Goal: Task Accomplishment & Management: Use online tool/utility

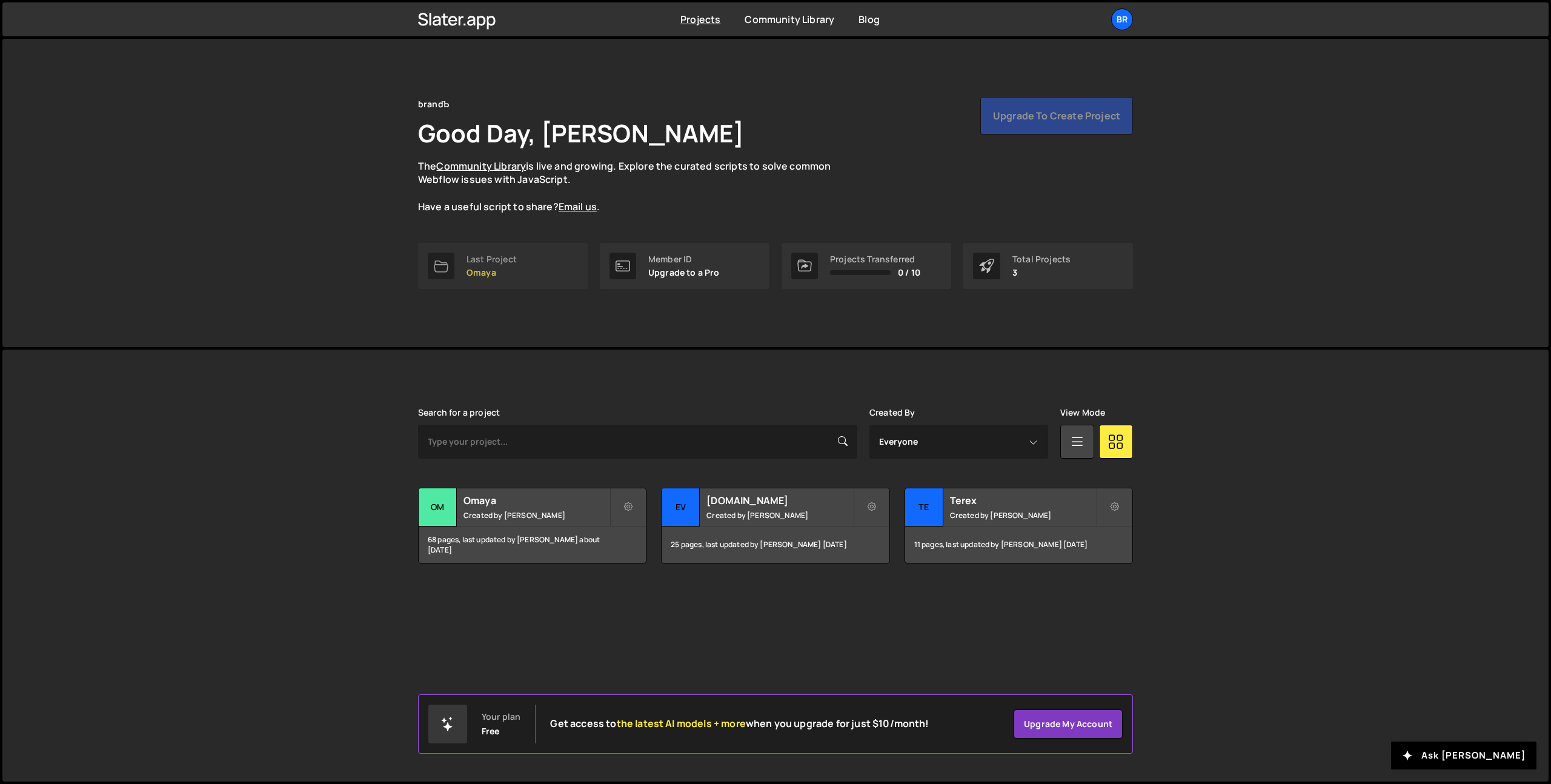
click at [513, 275] on p "Omaya" at bounding box center [491, 273] width 50 height 10
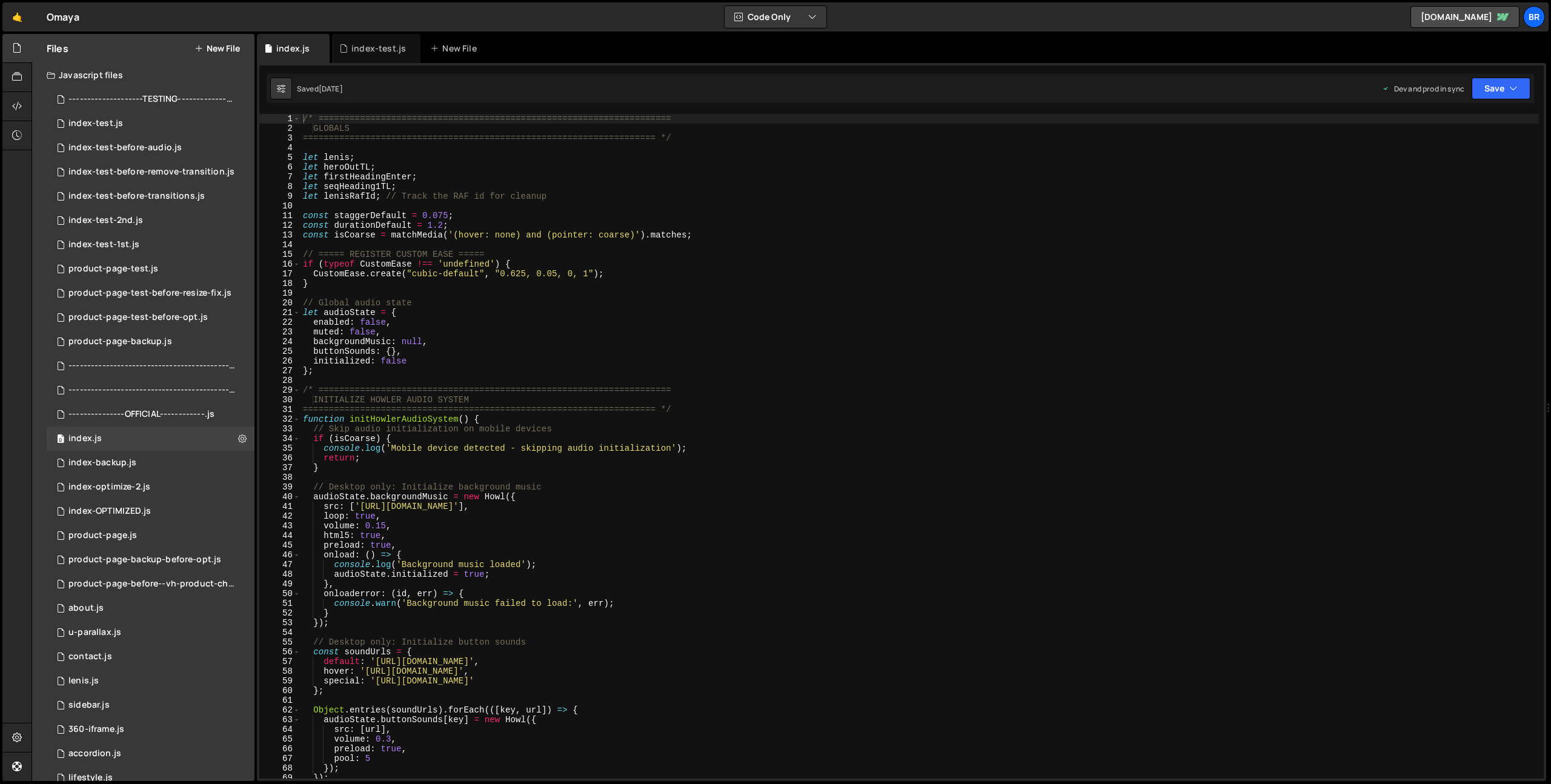
scroll to position [2975, 0]
type textarea "src: ['[URL][DOMAIN_NAME]],"
click at [454, 504] on div "/* ==================================================================== GLOBALS…" at bounding box center [920, 455] width 1239 height 684
click at [115, 536] on div "product-page.js" at bounding box center [103, 535] width 69 height 11
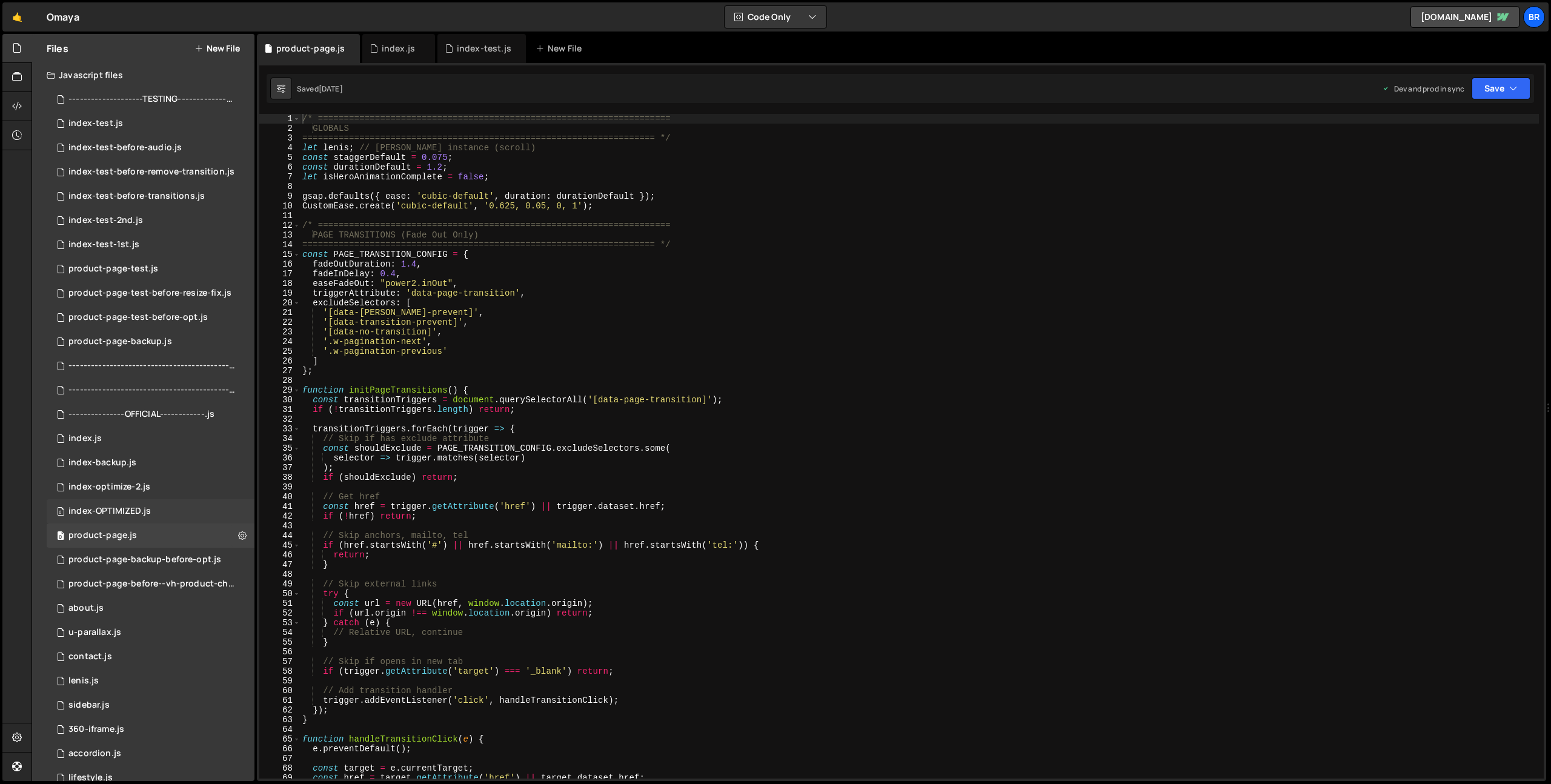
scroll to position [0, 0]
type textarea ");"
click at [497, 471] on div "/* ==================================================================== GLOBALS…" at bounding box center [920, 455] width 1239 height 684
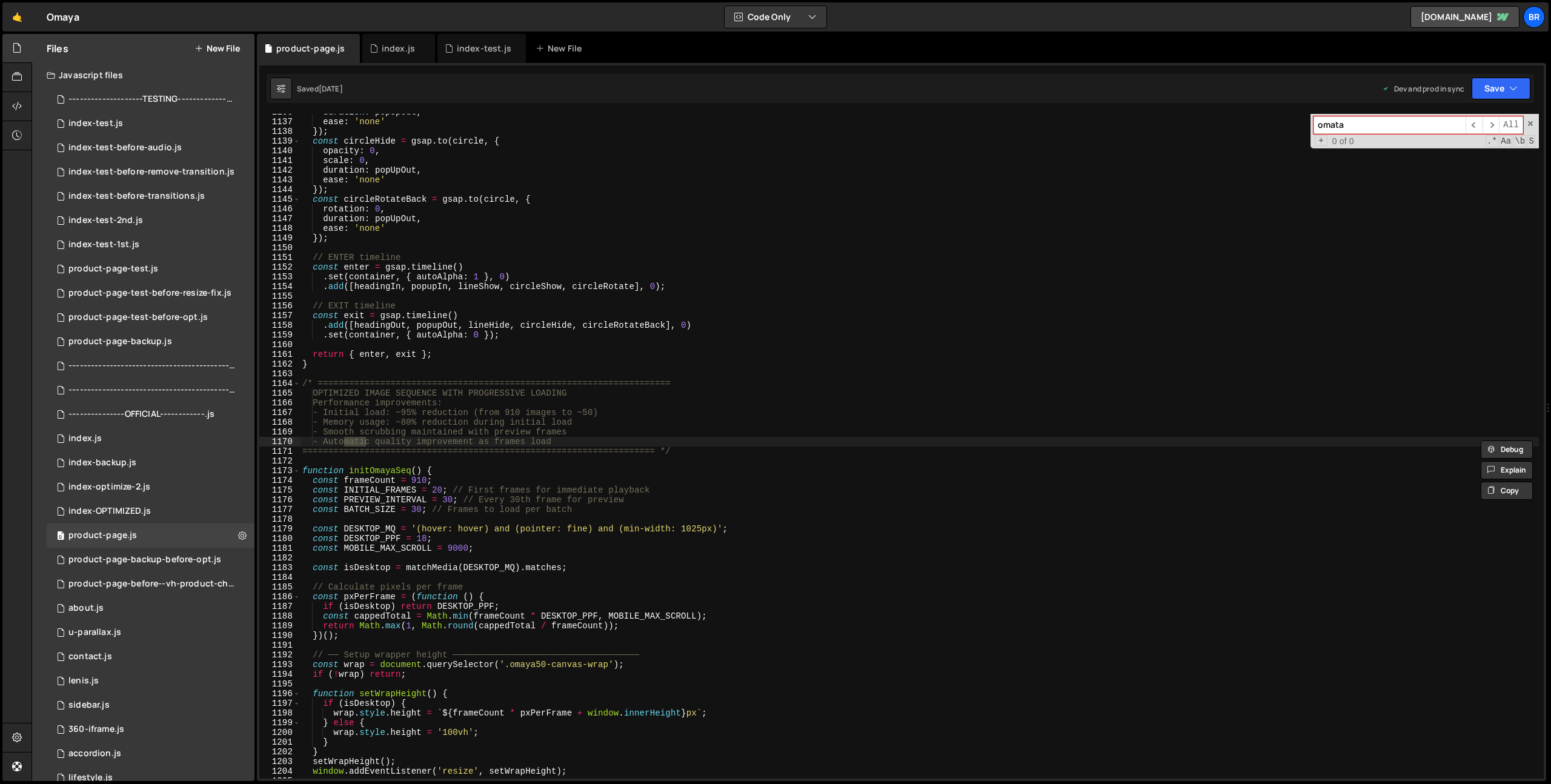
scroll to position [11005, 0]
type input "sidebar"
click at [170, 723] on div "0 360-iframe.js 0" at bounding box center [151, 729] width 208 height 25
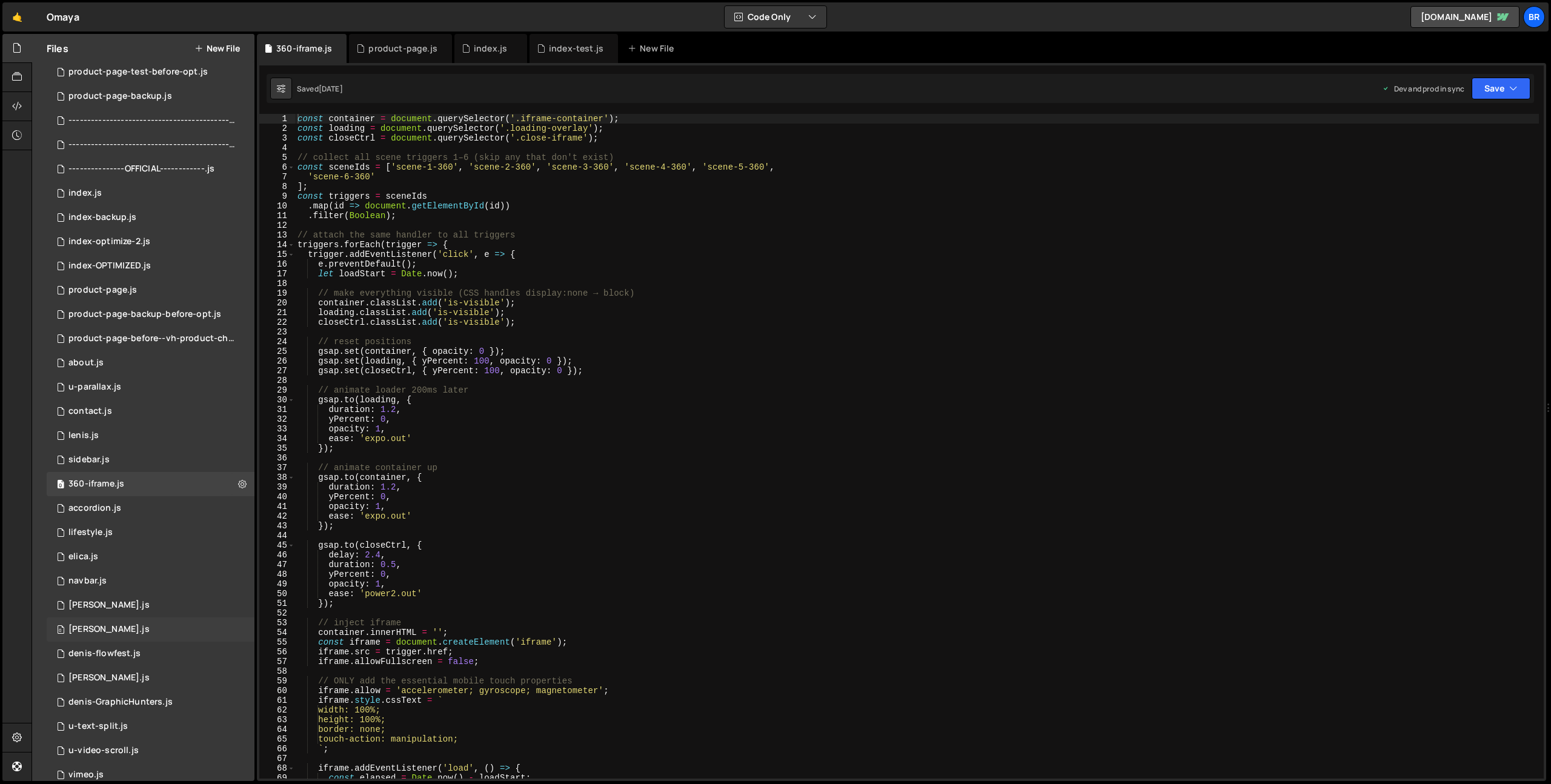
scroll to position [247, 0]
click at [95, 448] on div "0 sidebar.js 0" at bounding box center [151, 457] width 208 height 25
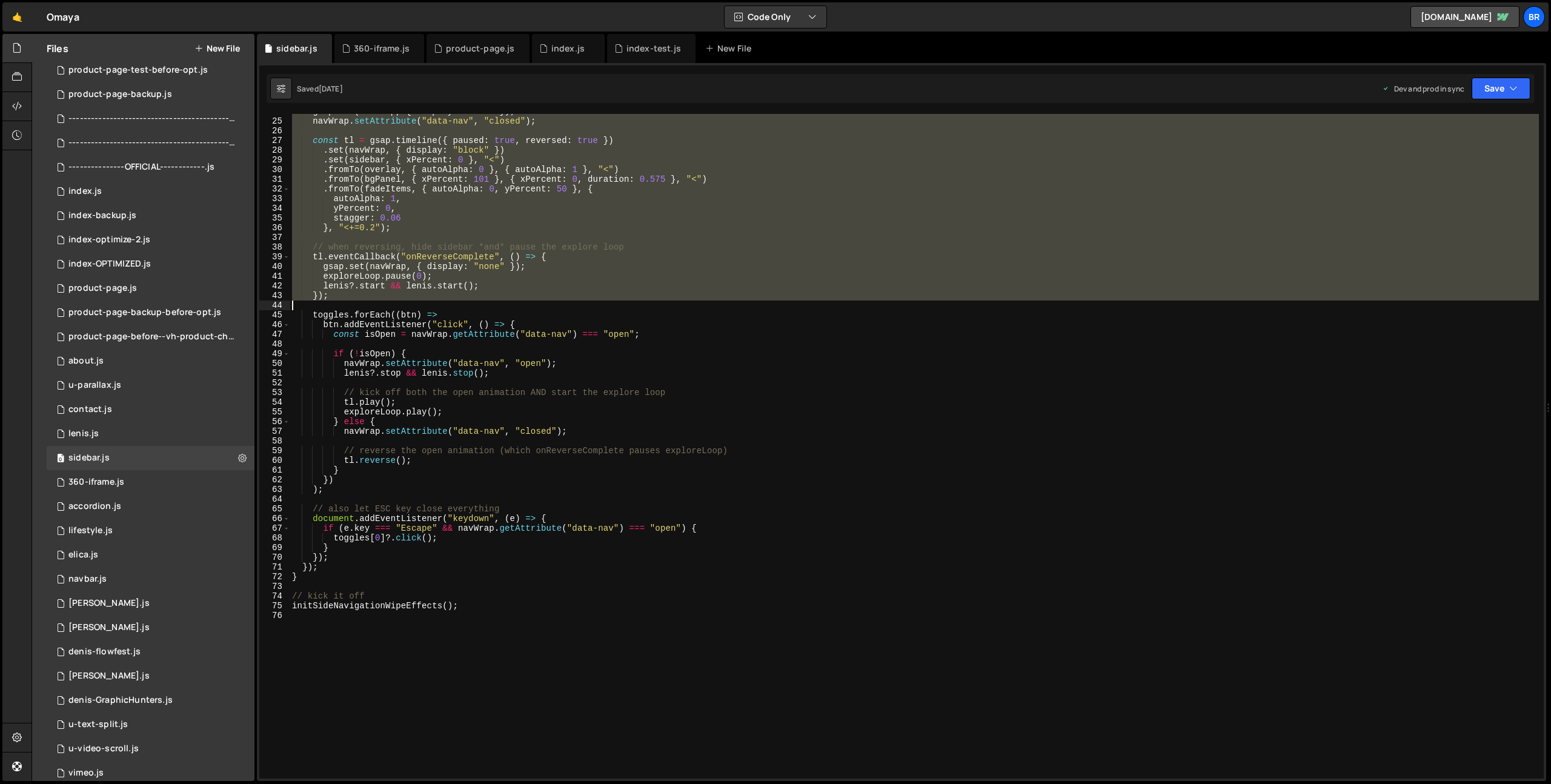
scroll to position [399, 0]
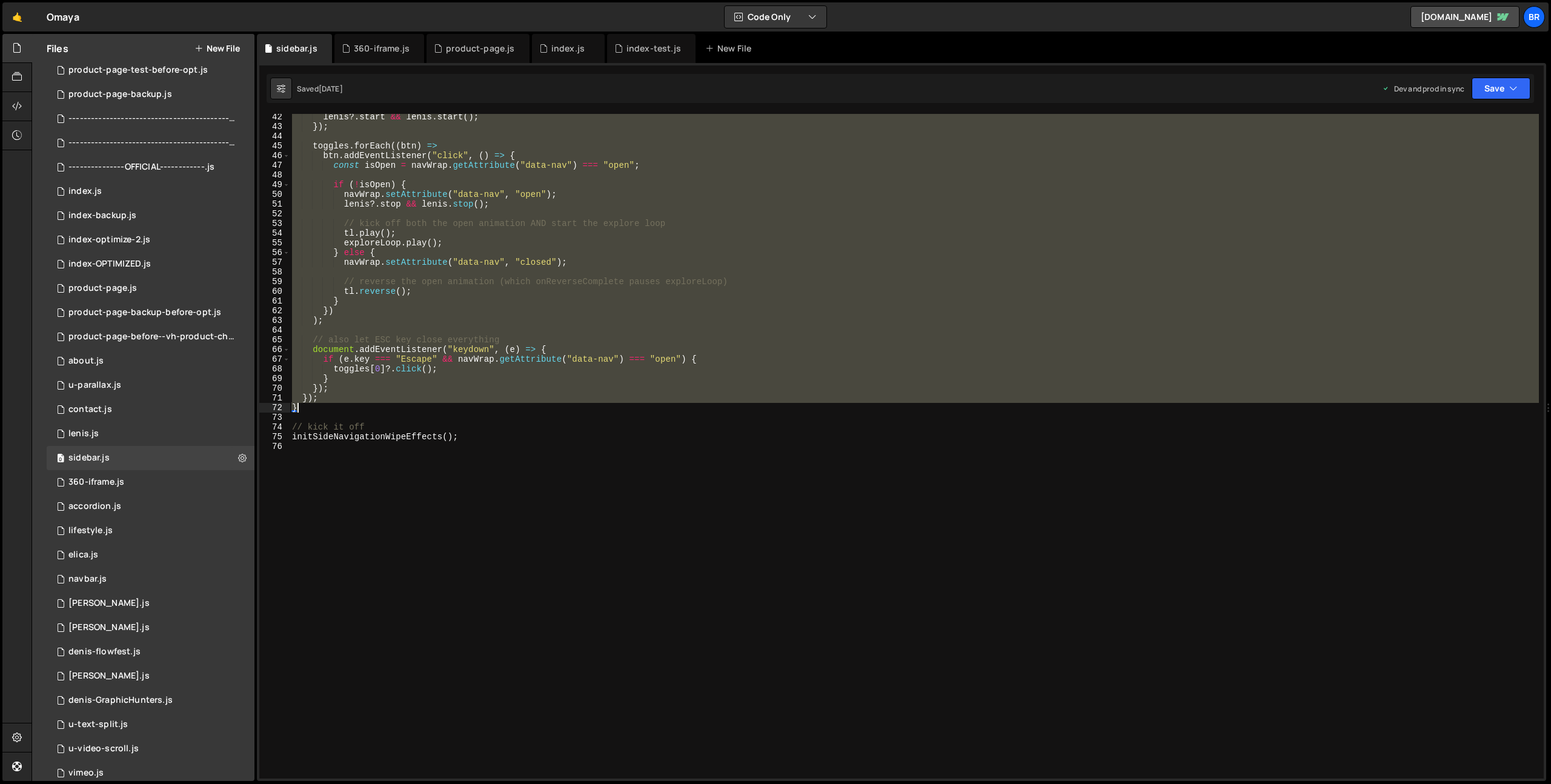
drag, startPoint x: 294, startPoint y: 158, endPoint x: 501, endPoint y: 410, distance: 326.1
click at [501, 410] on div "[PERSON_NAME] ?. start && [PERSON_NAME] . start ( ) ; }) ; toggles . forEach ((…" at bounding box center [914, 453] width 1250 height 684
click at [604, 378] on div "[PERSON_NAME] ?. start && [PERSON_NAME] . start ( ) ; }) ; toggles . forEach ((…" at bounding box center [914, 445] width 1250 height 664
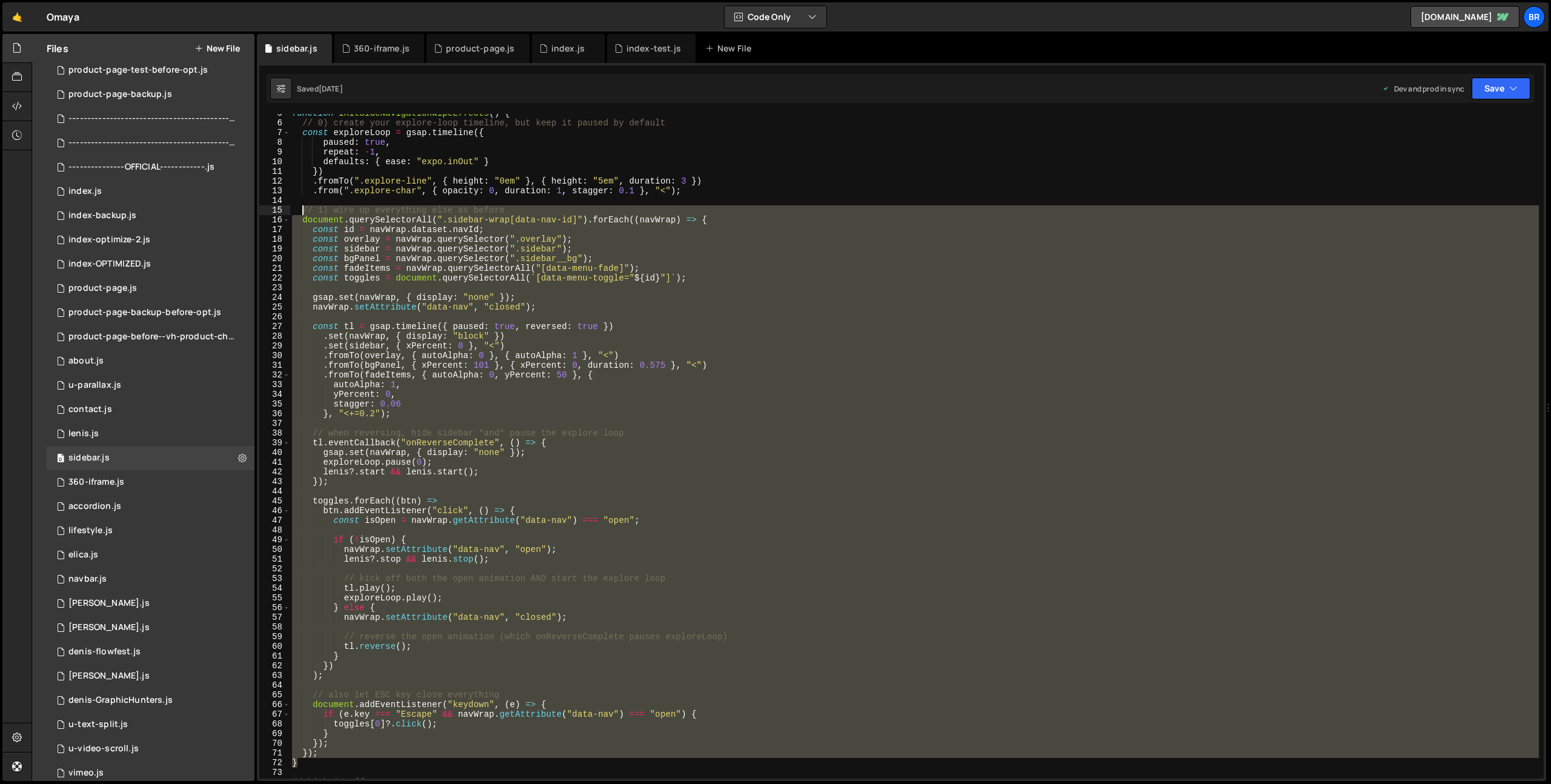
scroll to position [0, 0]
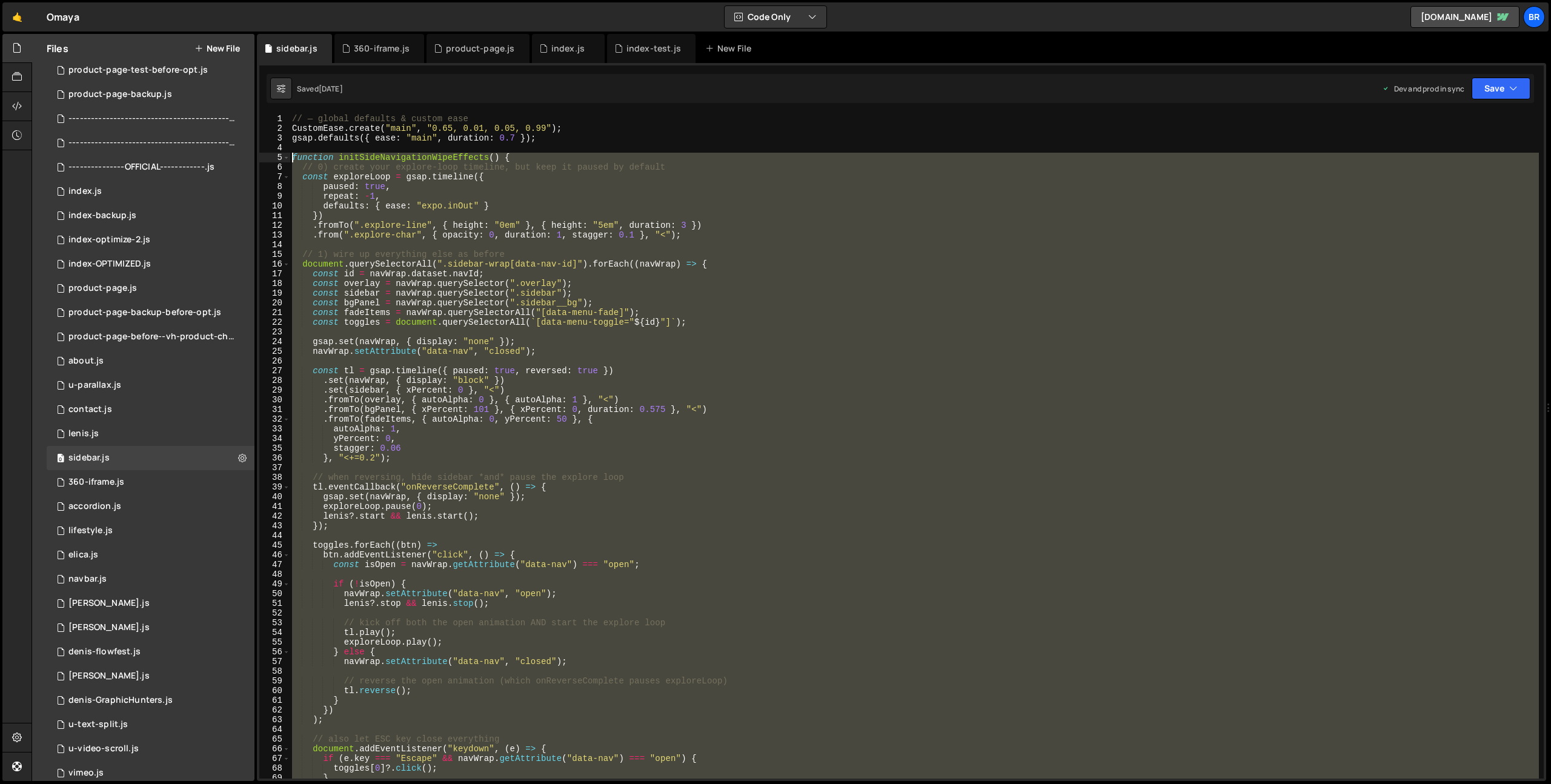
drag, startPoint x: 316, startPoint y: 407, endPoint x: 293, endPoint y: 158, distance: 250.1
click at [293, 158] on div "// — global defaults & custom ease CustomEase . create ( "main" , "0.65, 0.01, …" at bounding box center [914, 455] width 1250 height 684
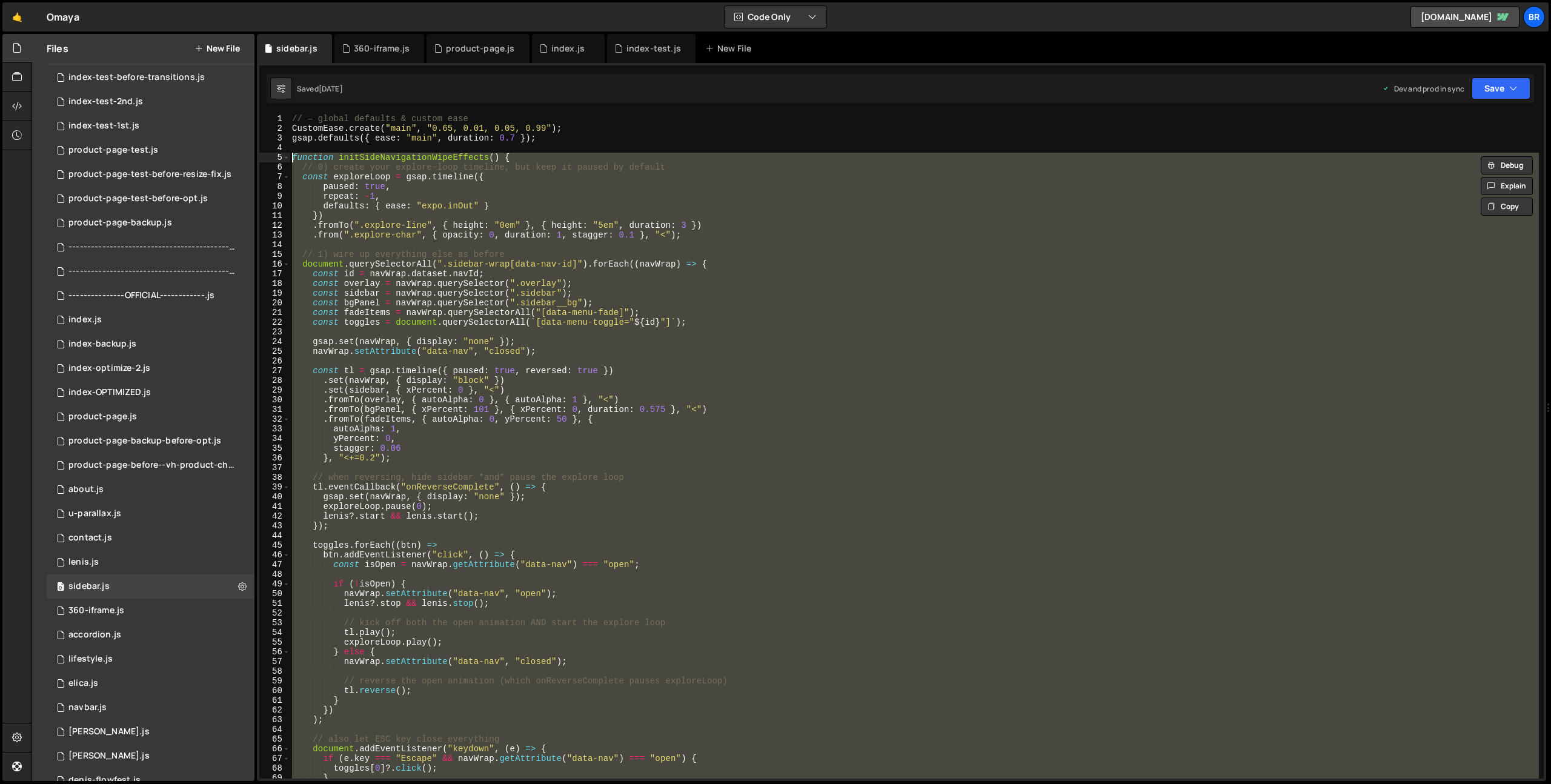
scroll to position [3, 0]
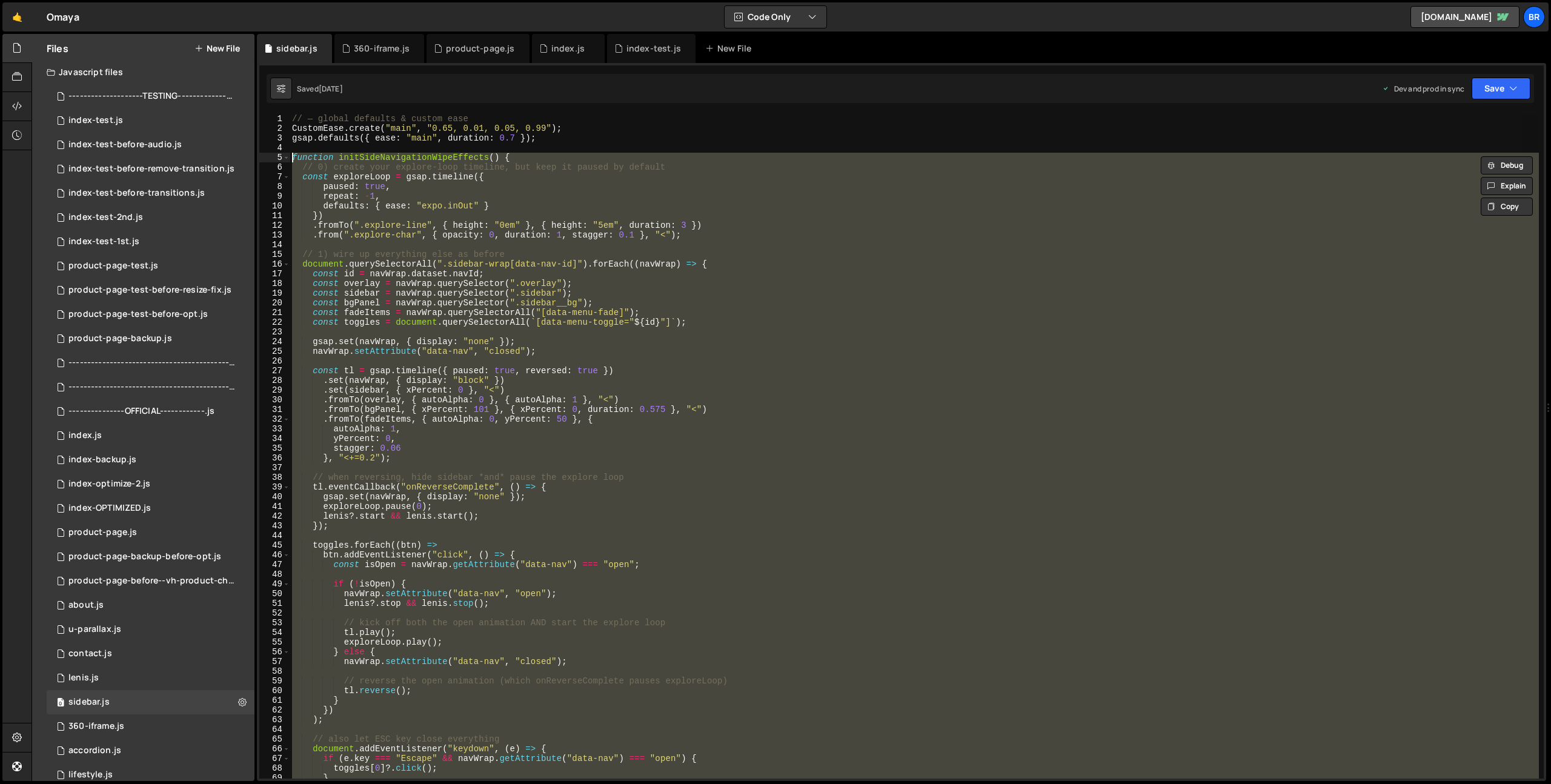
click at [717, 270] on div "// — global defaults & custom ease CustomEase . create ( "main" , "0.65, 0.01, …" at bounding box center [914, 445] width 1250 height 664
type textarea "const id = navWrap.dataset.navId;"
